Goal: Browse casually

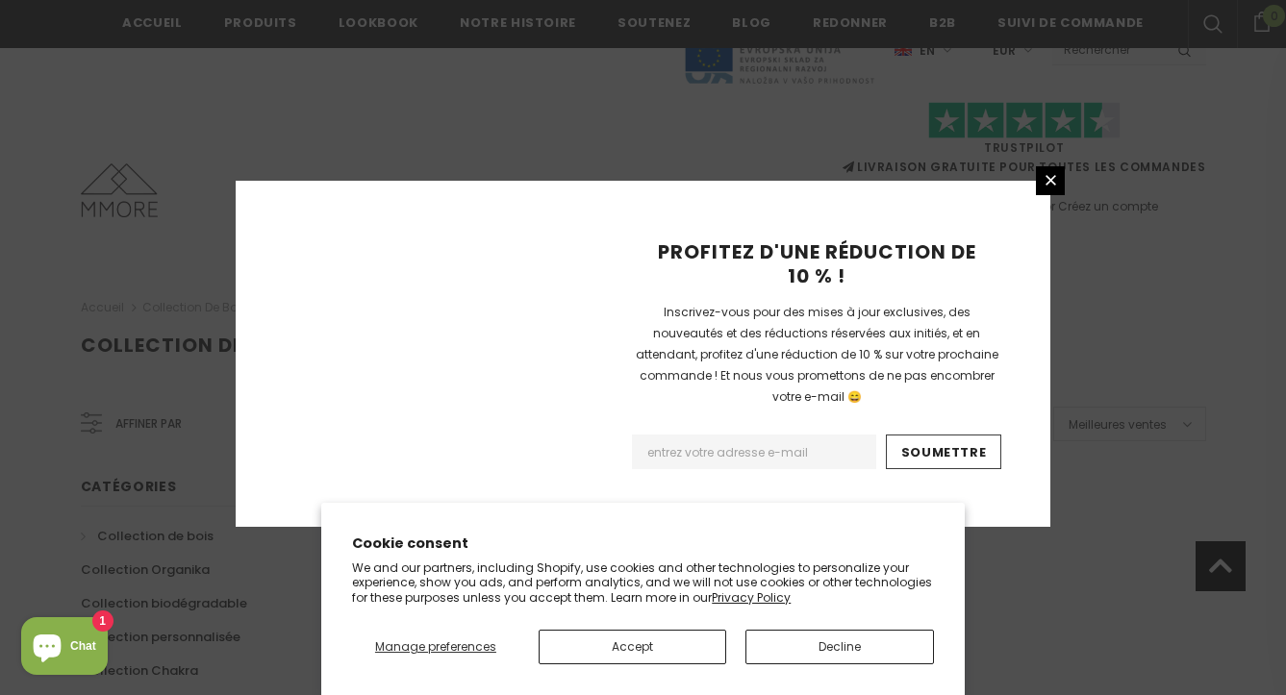
scroll to position [1323, 0]
